Goal: Find specific page/section: Find specific page/section

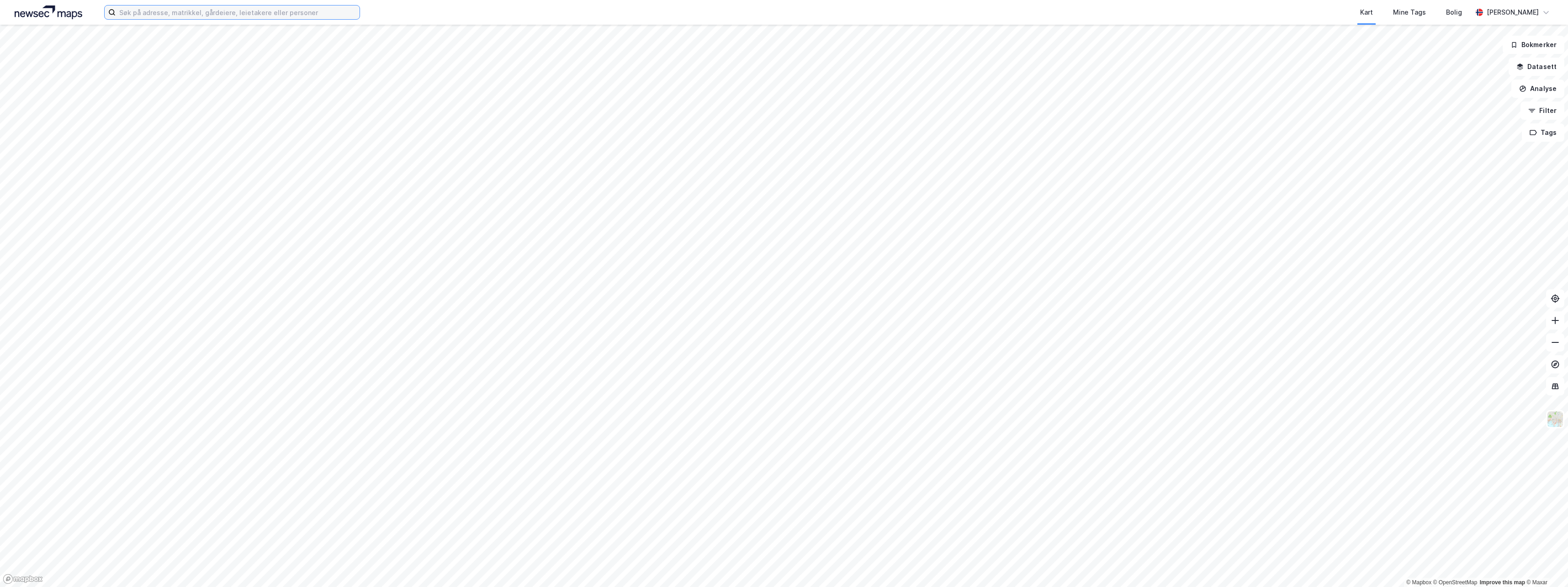
click at [165, 16] on input at bounding box center [237, 12] width 244 height 14
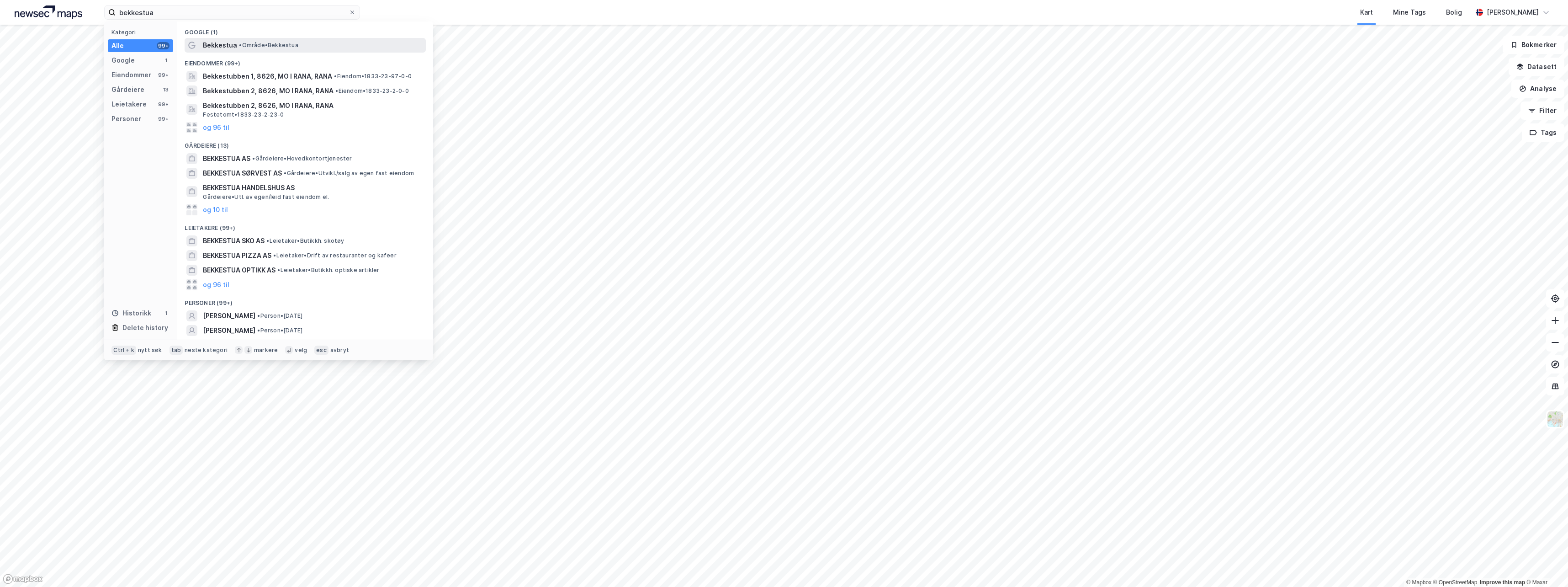
click at [253, 43] on span "• Område • Bekkestua" at bounding box center [268, 45] width 59 height 7
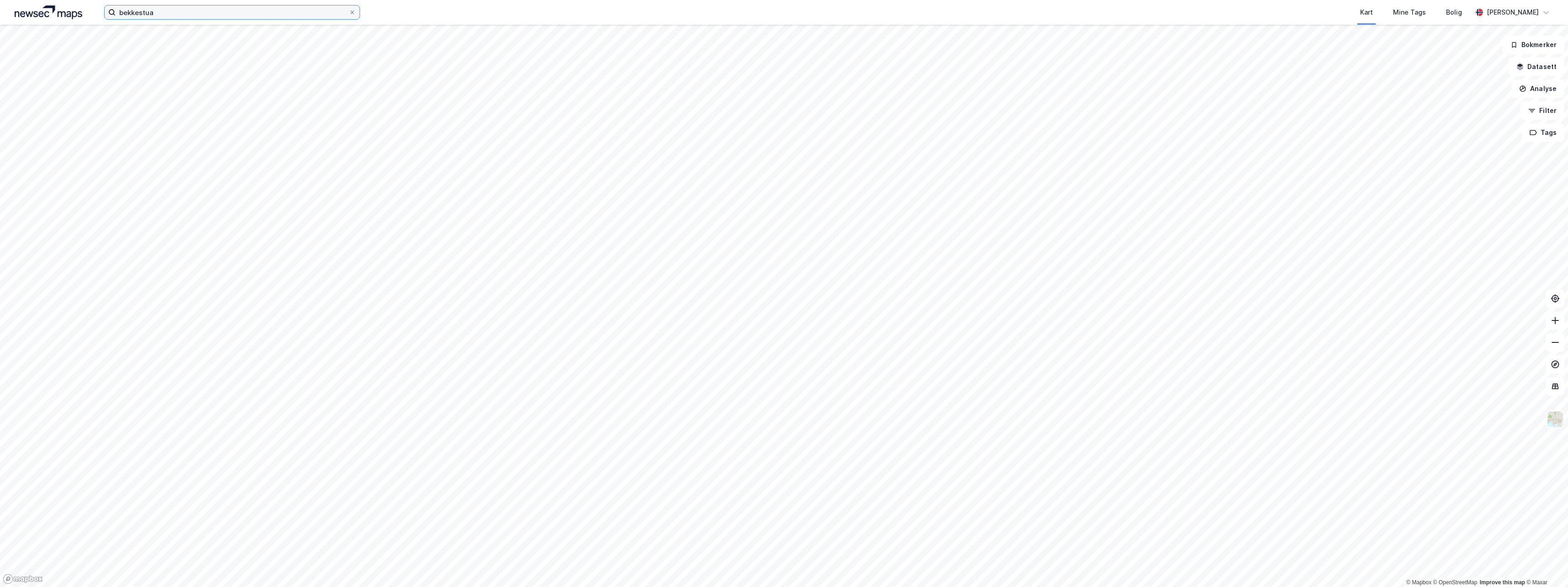
click at [166, 16] on input "bekkestua" at bounding box center [232, 12] width 233 height 14
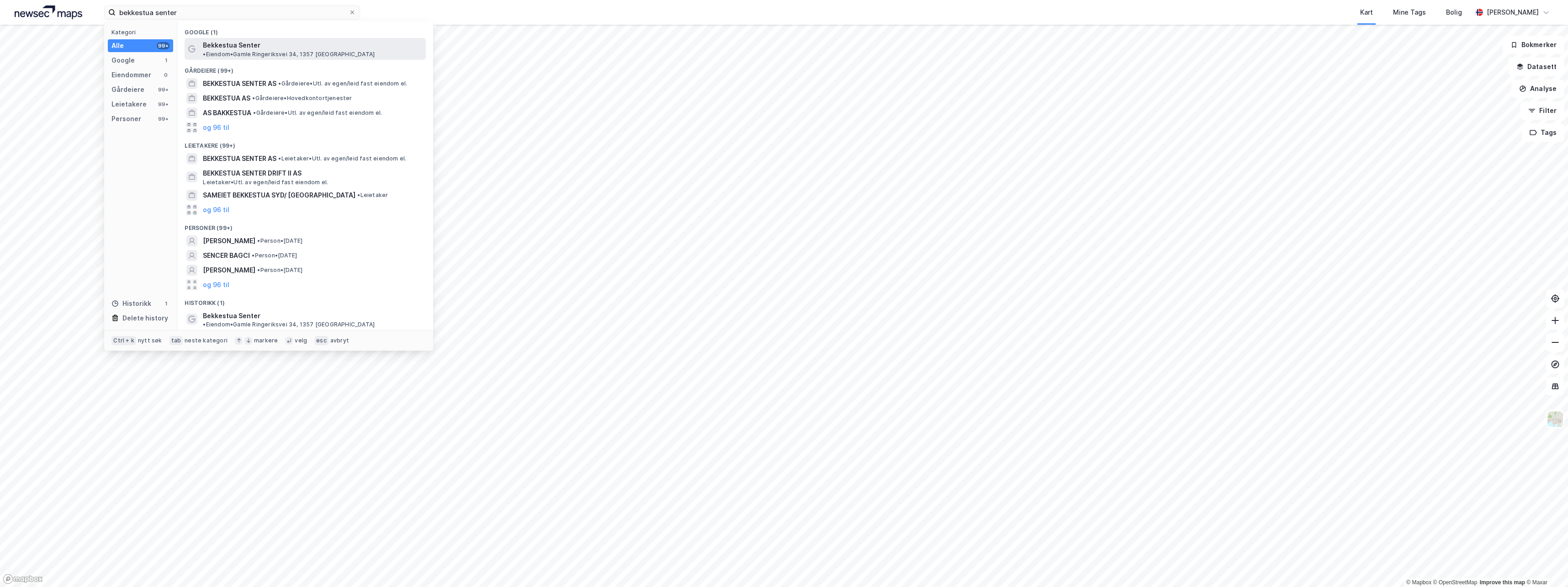
click at [223, 42] on span "Bekkestua Senter" at bounding box center [231, 45] width 58 height 11
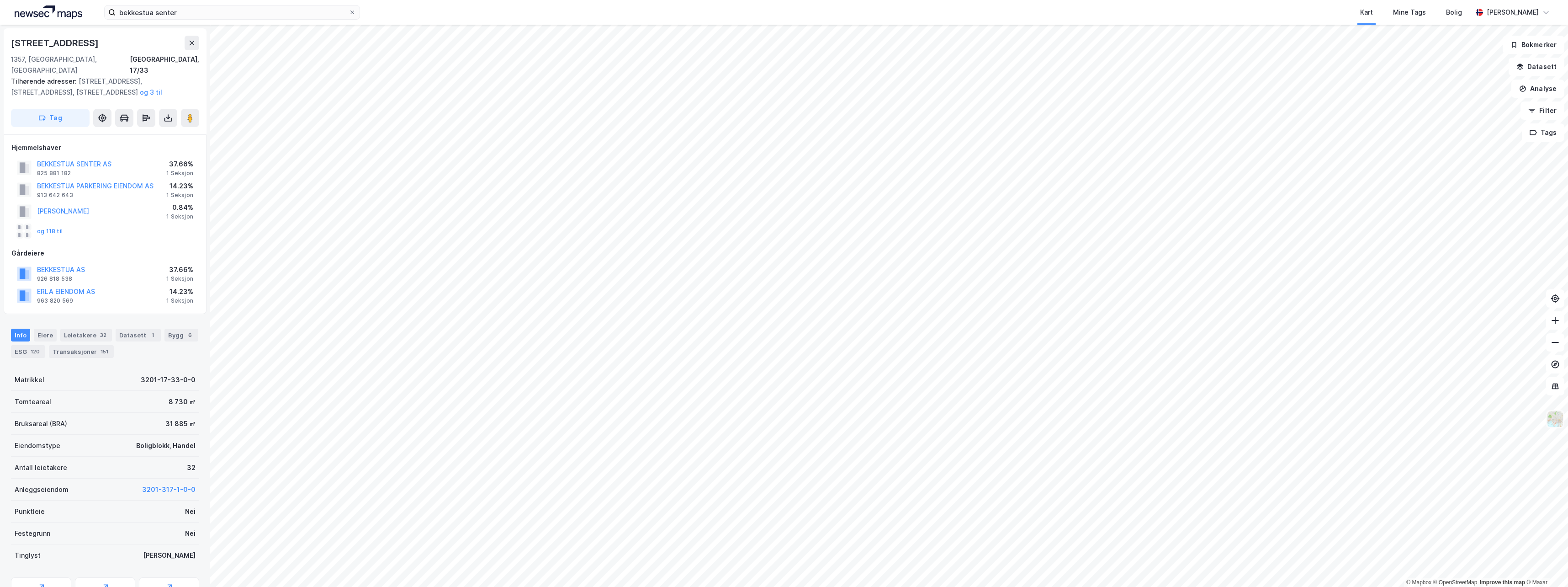
click at [1556, 421] on img at bounding box center [1555, 419] width 18 height 18
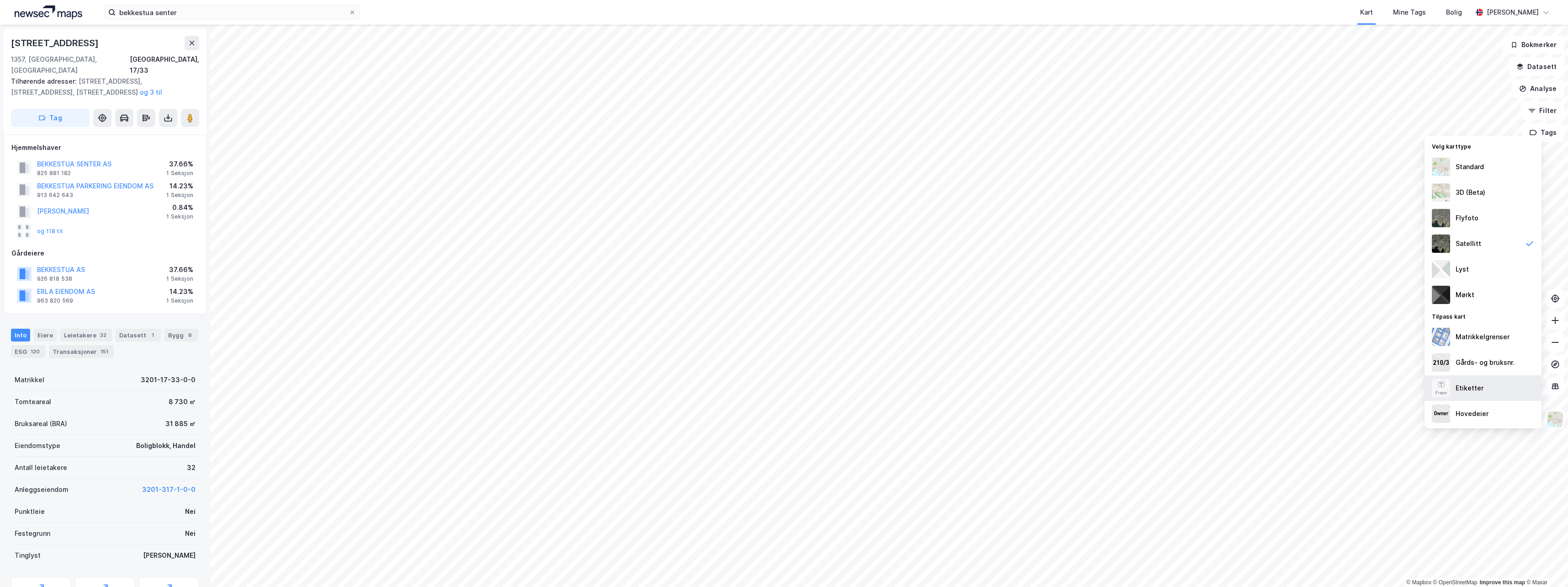
click at [1490, 394] on div "Etiketter" at bounding box center [1483, 388] width 117 height 26
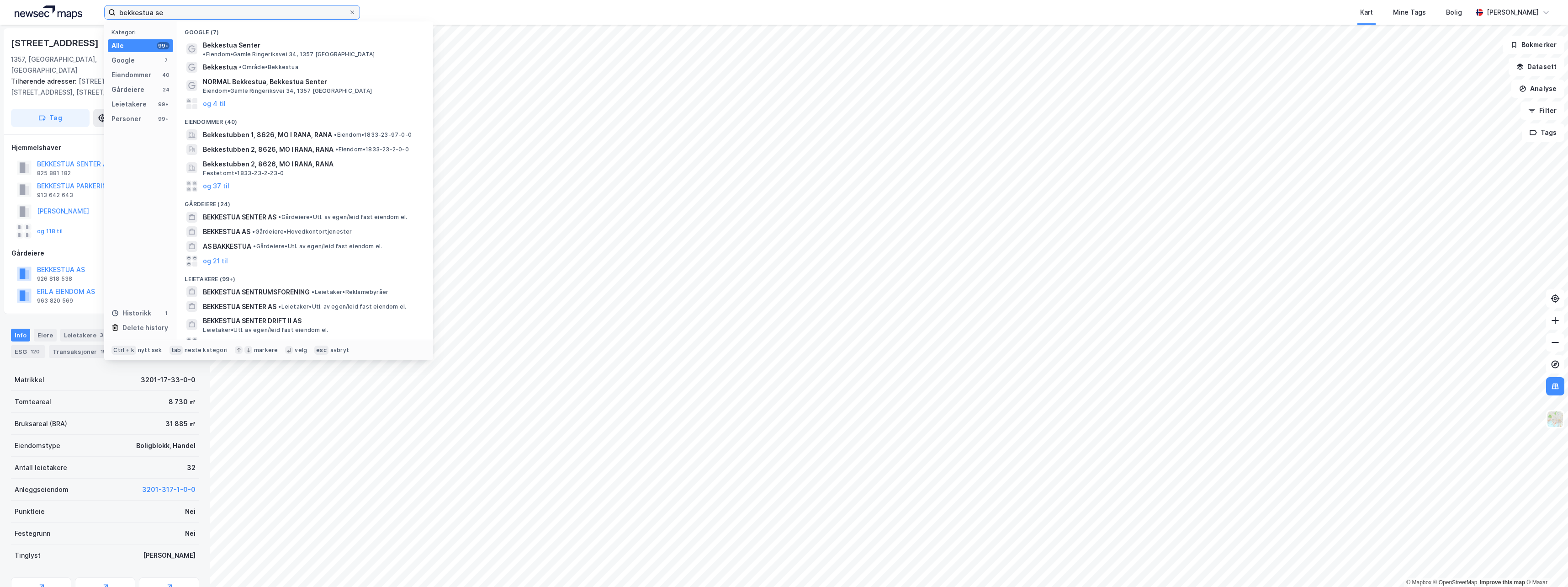
type input "bekkestua se"
